Goal: Task Accomplishment & Management: Manage account settings

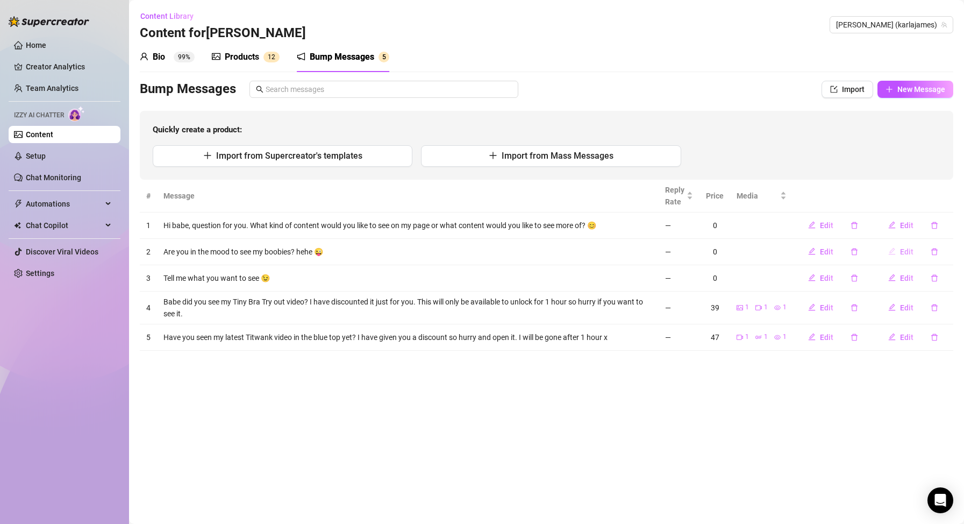
click at [903, 252] on span "Edit" at bounding box center [906, 251] width 13 height 9
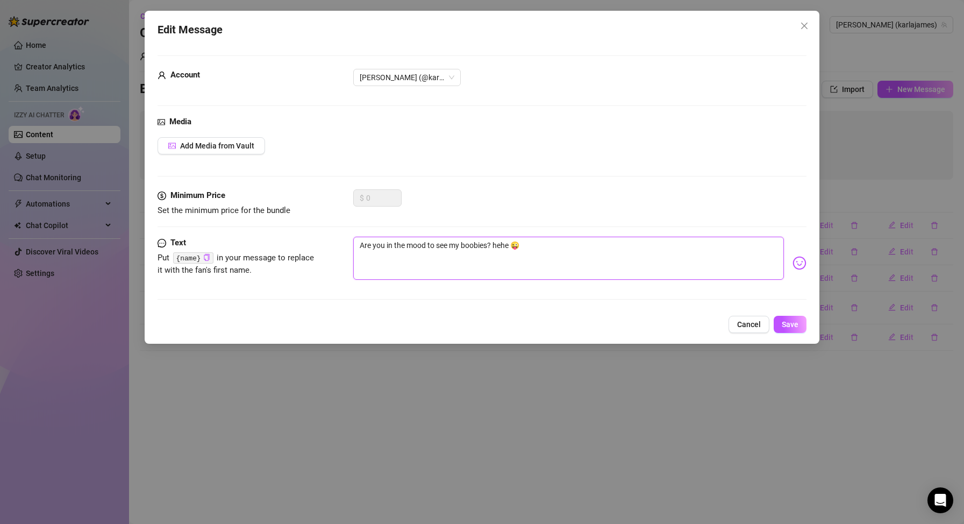
click at [459, 244] on textarea "Are you in the mood to see my boobies? hehe 😜" at bounding box center [568, 258] width 431 height 43
type textarea "Are you in the mood to see m boobies? hehe 😜"
type textarea "Are you in the mood to see boobies? hehe 😜"
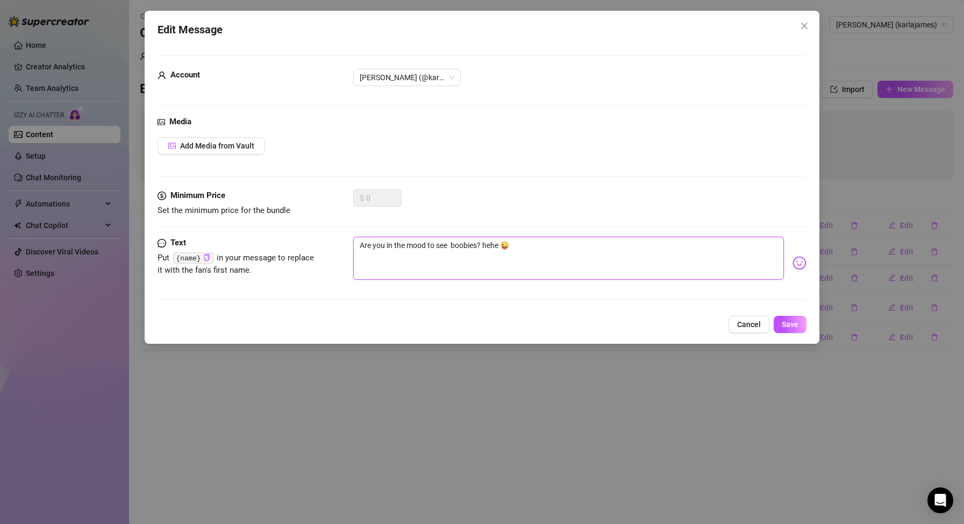
type textarea "Are you in the mood to see boobies? hehe 😜"
type textarea "Are you in the mood to se boobies? hehe 😜"
type textarea "Are you in the mood to see boobies? hehe 😜"
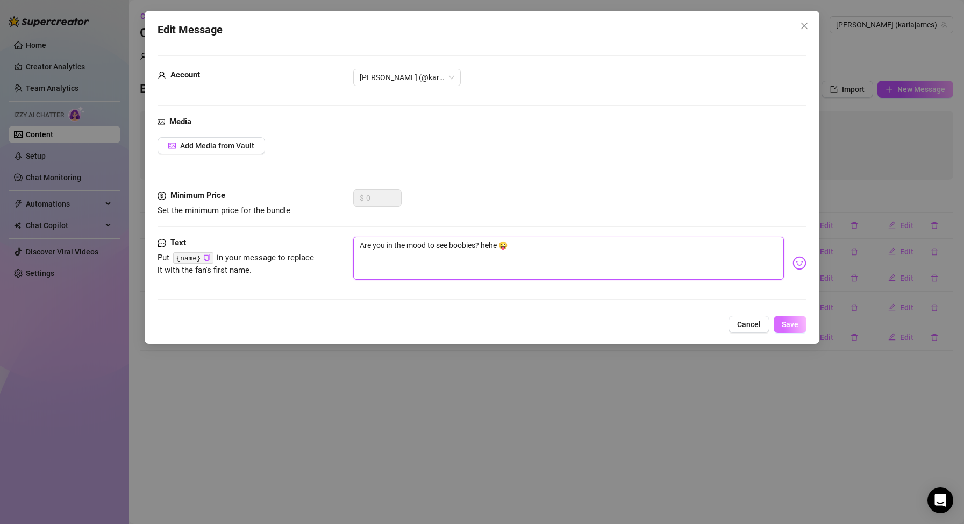
type textarea "Are you in the mood to see boobies? hehe 😜"
click at [796, 322] on span "Save" at bounding box center [790, 324] width 17 height 9
